Goal: Navigation & Orientation: Find specific page/section

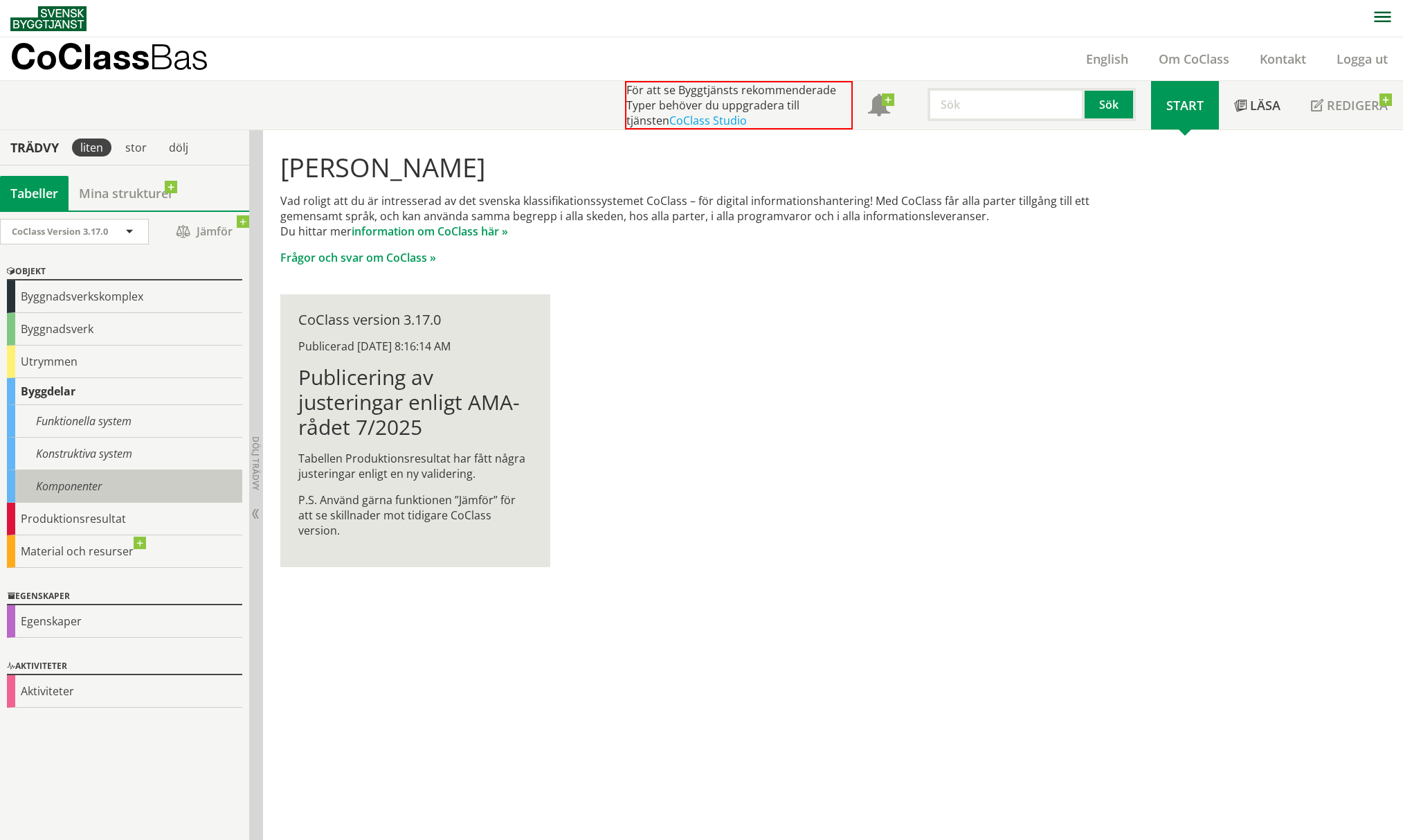
click at [75, 479] on div "Komponenter" at bounding box center [124, 486] width 235 height 33
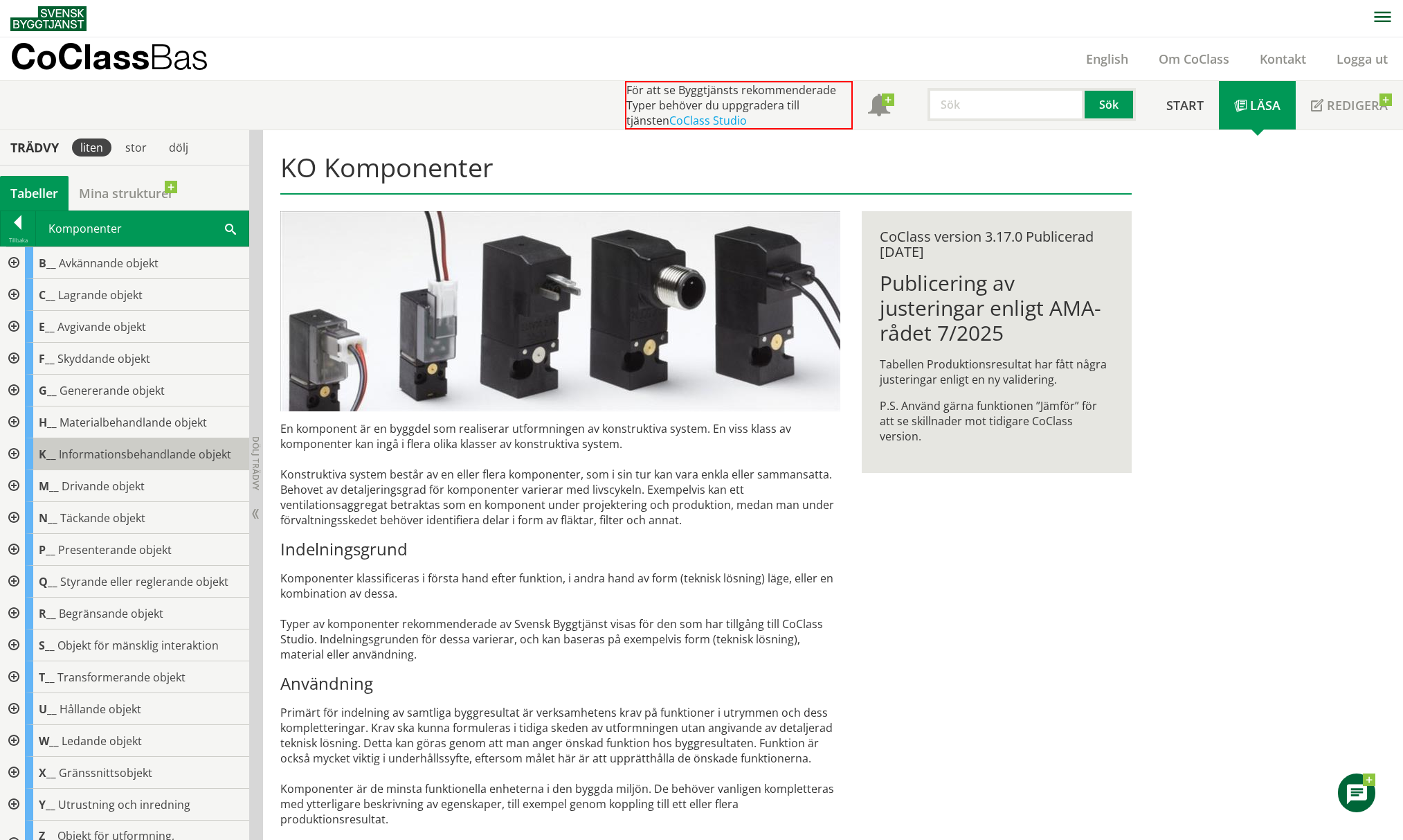
scroll to position [26, 0]
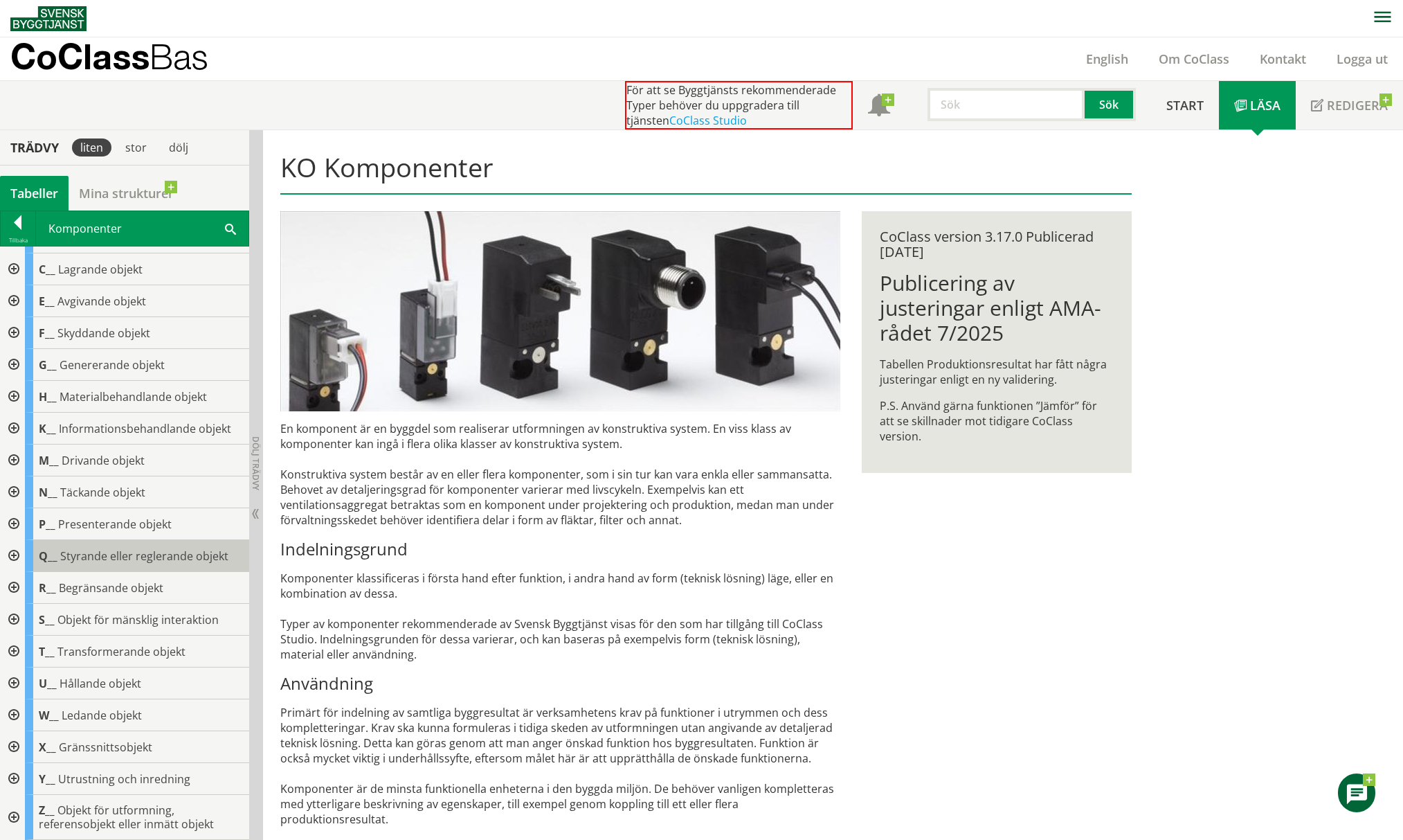
click at [97, 547] on div "Q__ Styrande eller reglerande objekt" at bounding box center [137, 555] width 224 height 32
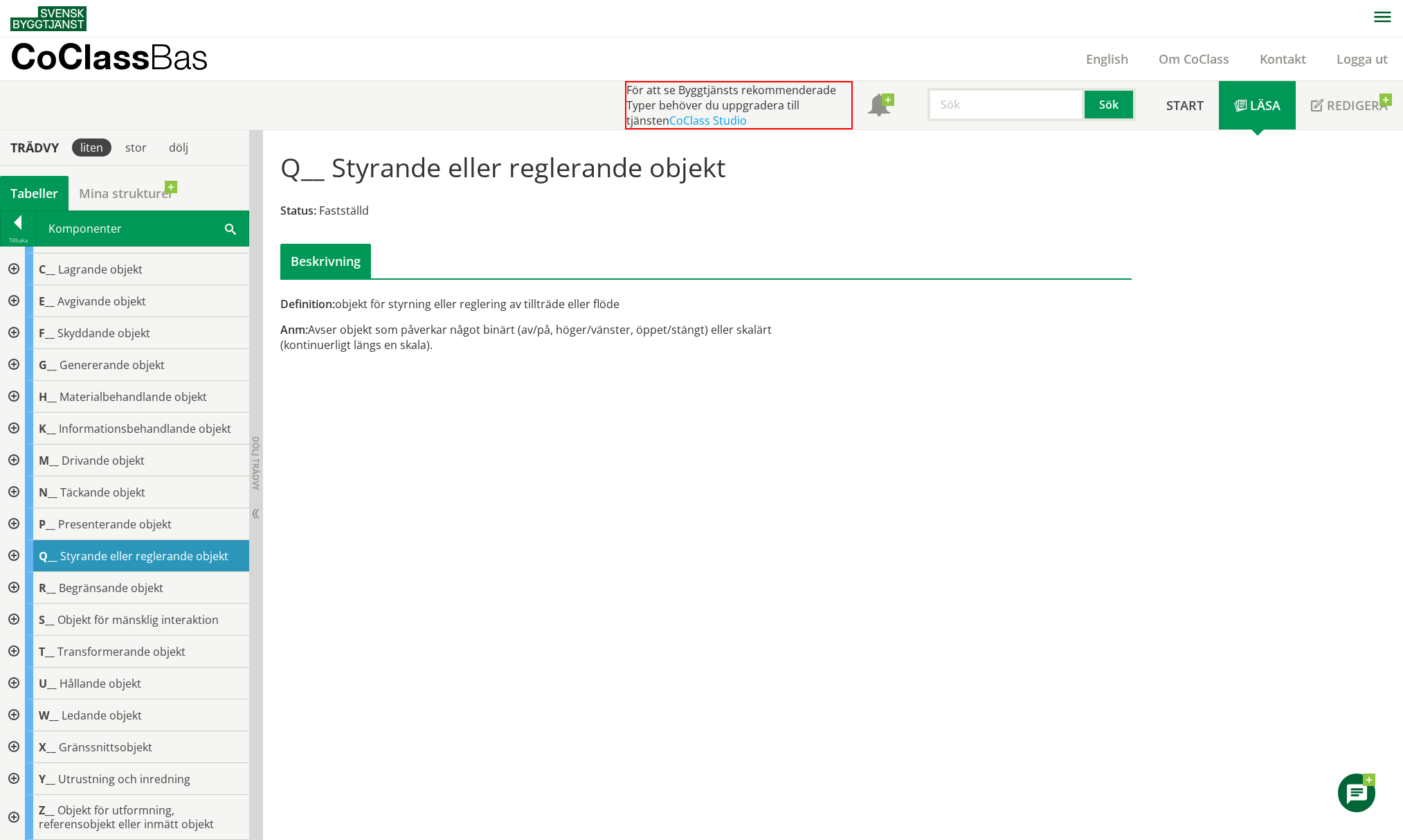
click at [16, 554] on div at bounding box center [12, 555] width 25 height 32
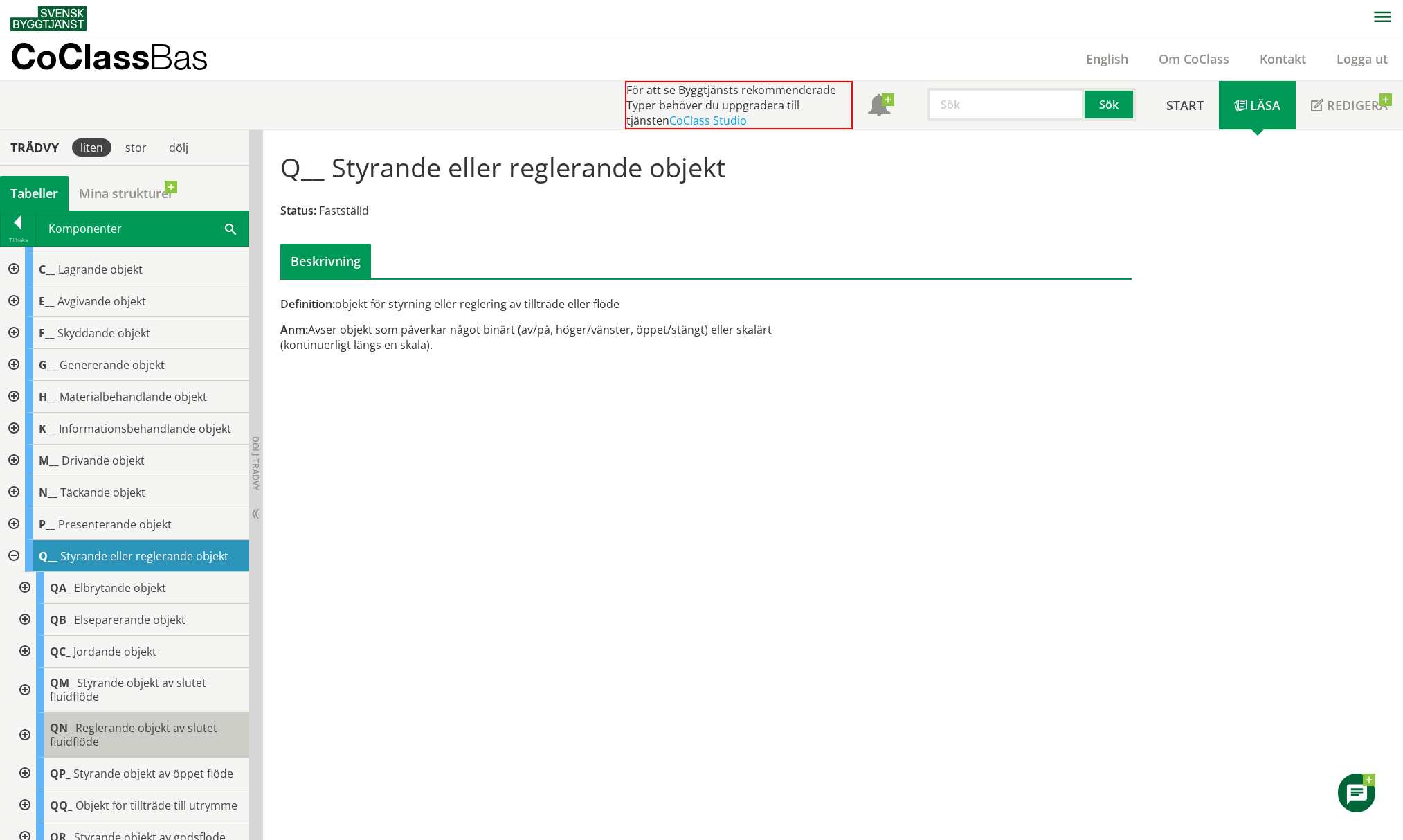
click at [96, 730] on span "Reglerande objekt av slutet fluidflöde" at bounding box center [133, 734] width 168 height 29
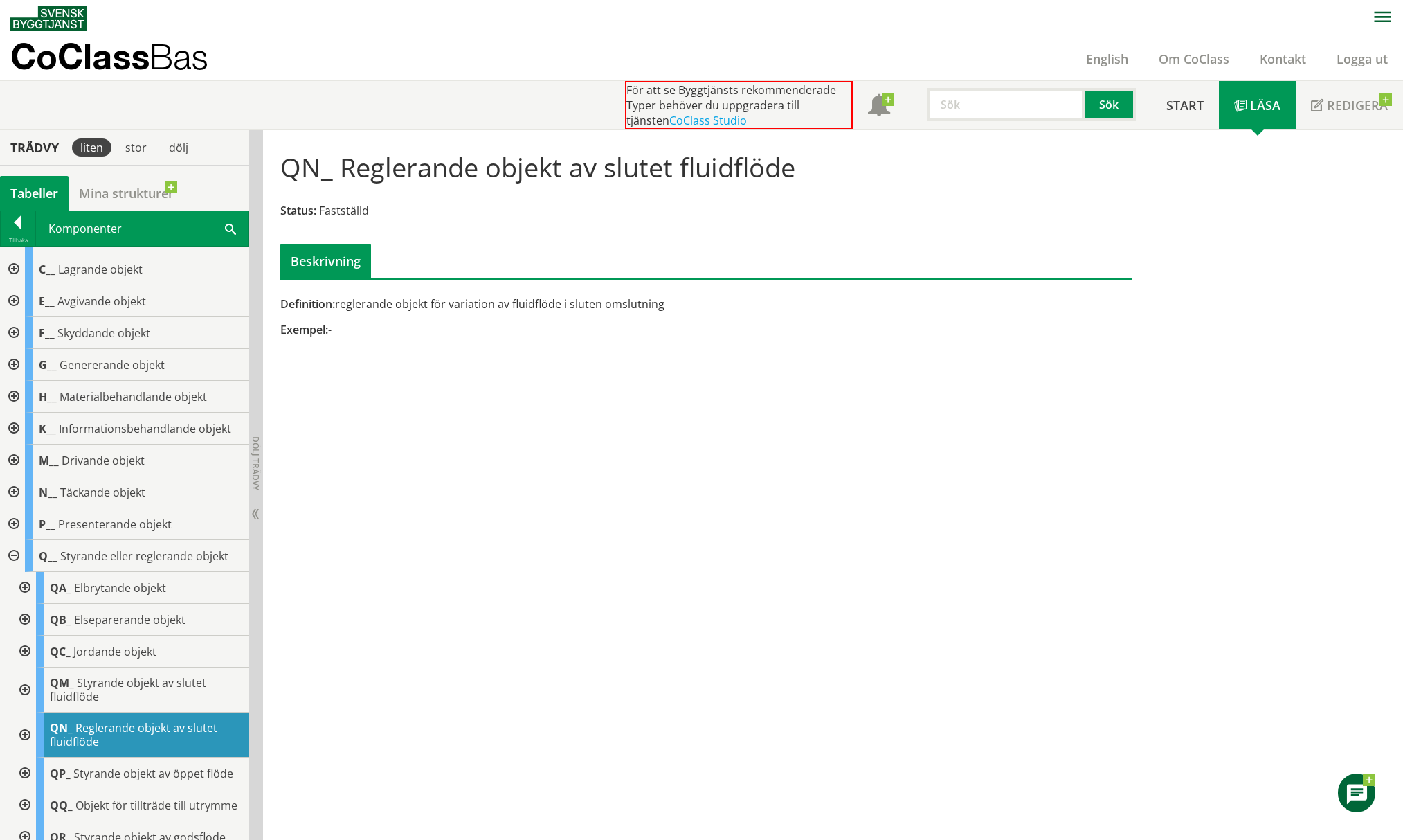
scroll to position [26, 0]
